Goal: Information Seeking & Learning: Learn about a topic

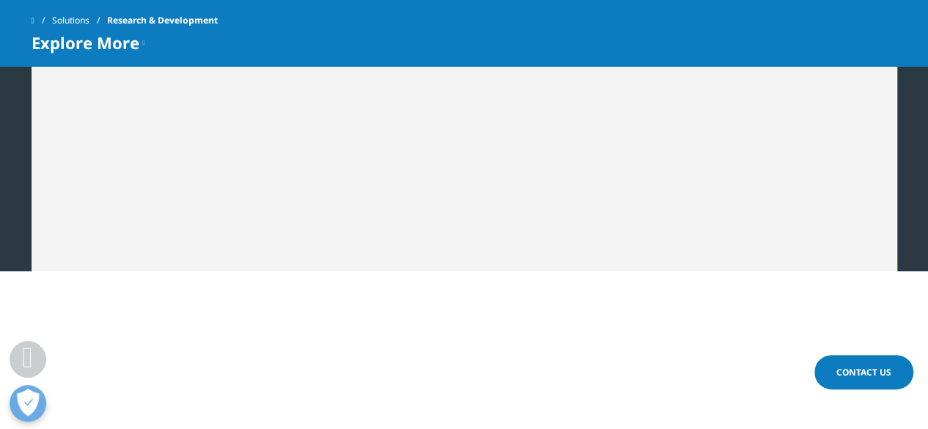
scroll to position [2223, 0]
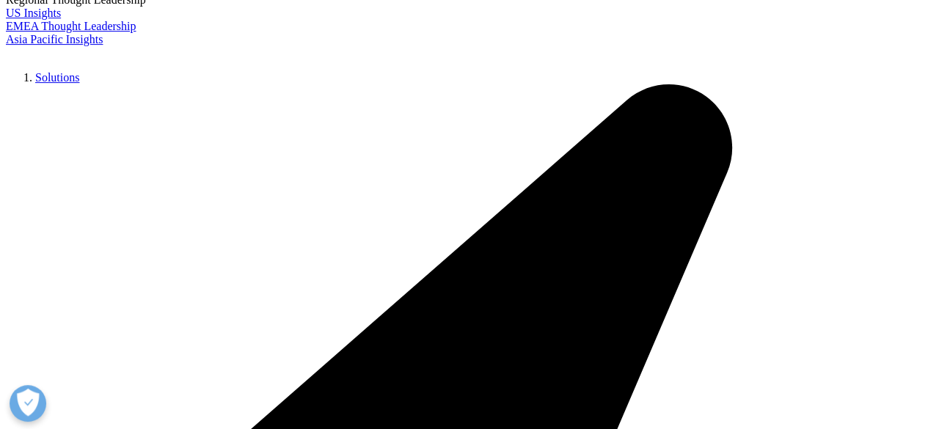
scroll to position [268, 0]
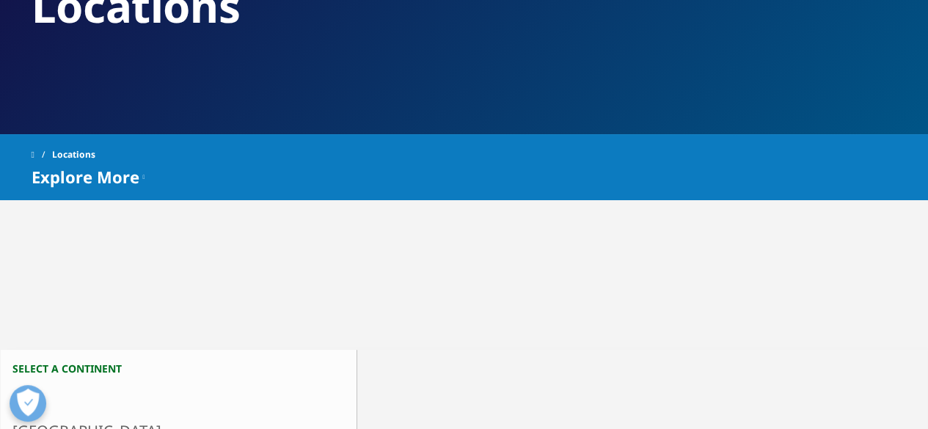
scroll to position [183, 0]
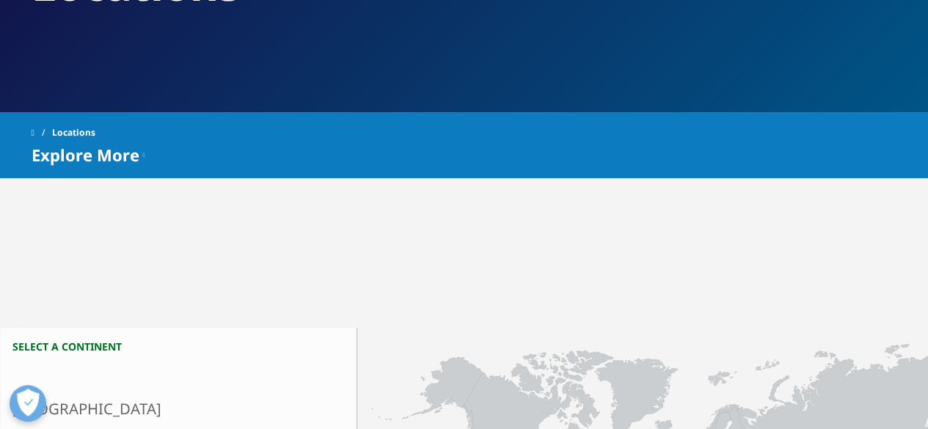
click at [572, 288] on link "Research & Development Overview" at bounding box center [626, 278] width 186 height 51
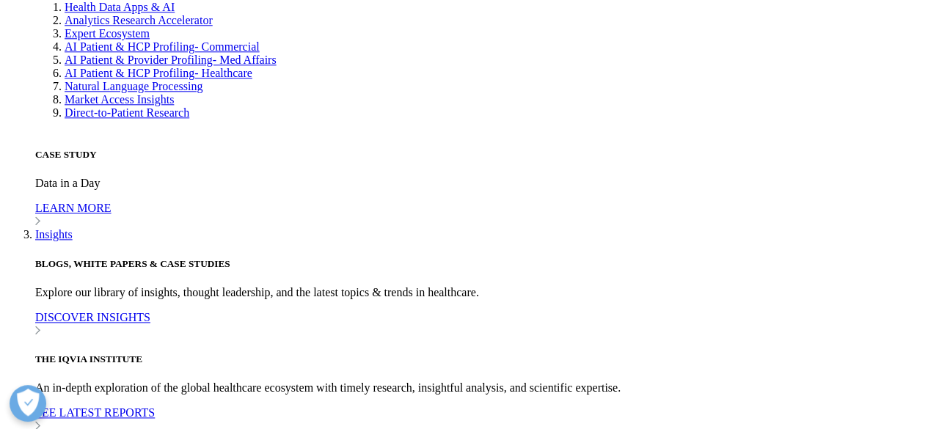
scroll to position [3497, 0]
